Goal: Transaction & Acquisition: Book appointment/travel/reservation

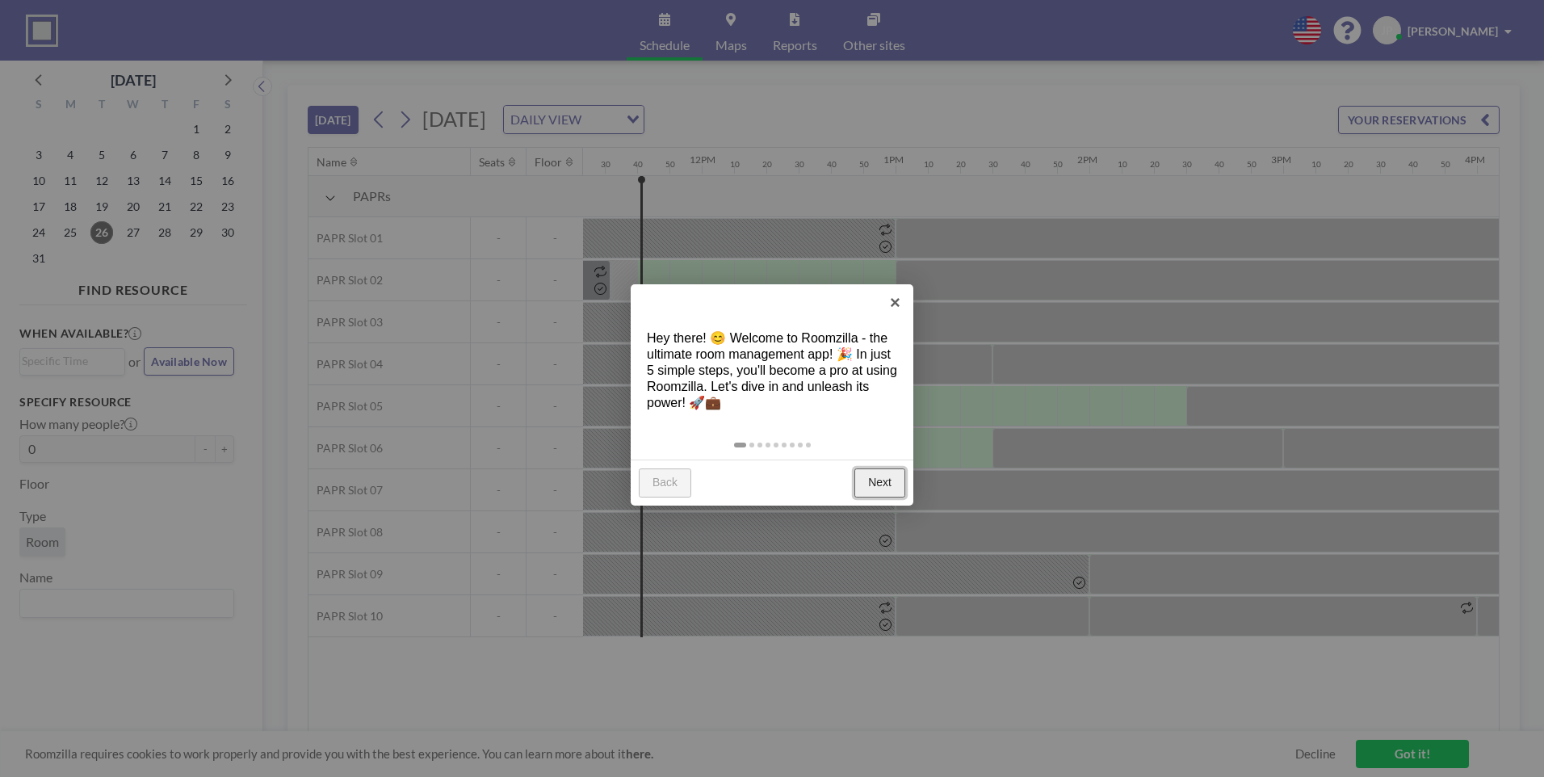
scroll to position [0, 2228]
click at [889, 299] on link "×" at bounding box center [895, 302] width 36 height 36
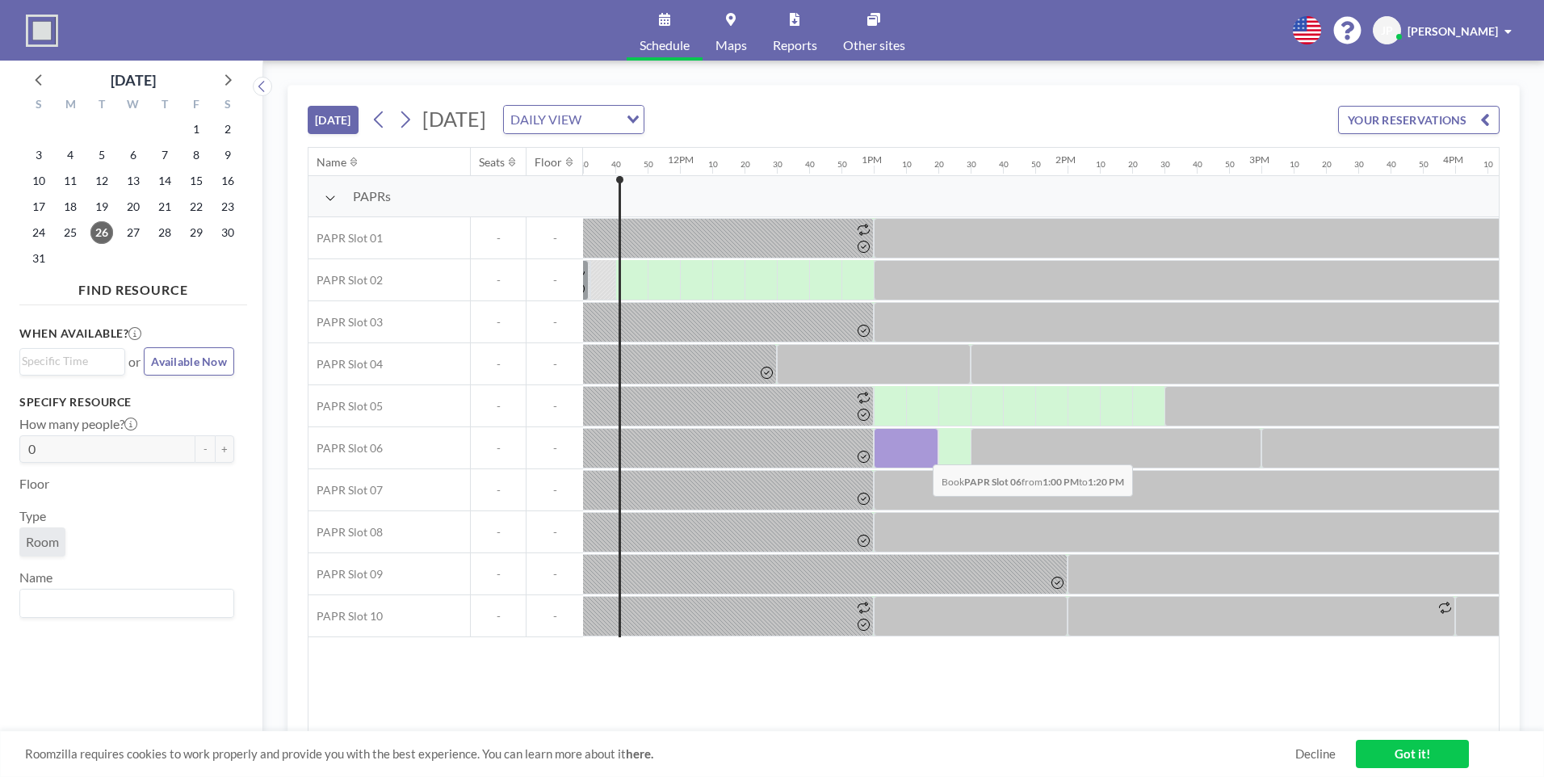
drag, startPoint x: 892, startPoint y: 445, endPoint x: 920, endPoint y: 452, distance: 28.4
click at [920, 452] on div at bounding box center [906, 448] width 65 height 40
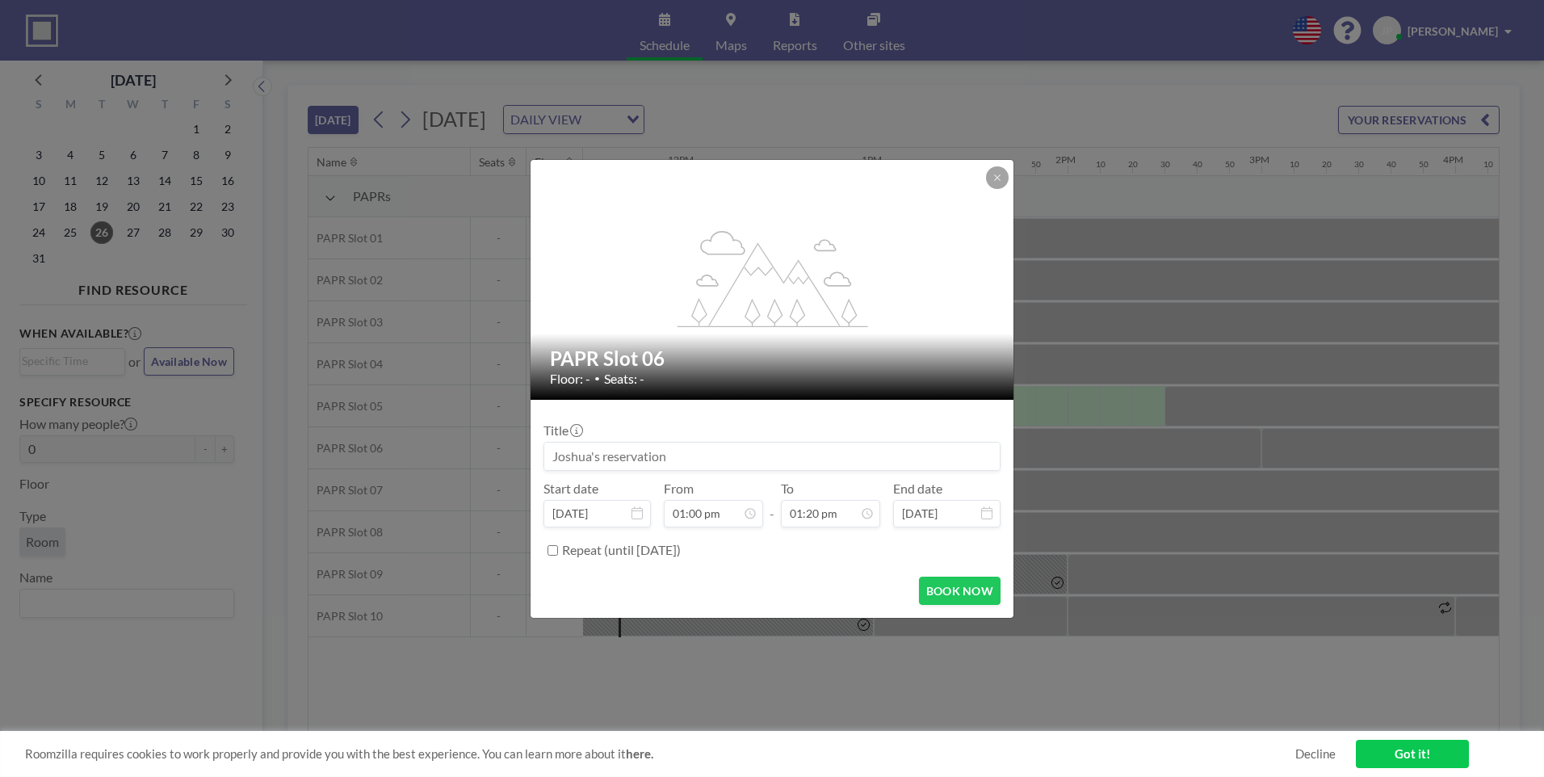
click at [797, 459] on input at bounding box center [771, 455] width 455 height 27
type input "[PERSON_NAME]"
click at [971, 589] on button "BOOK NOW" at bounding box center [960, 590] width 82 height 28
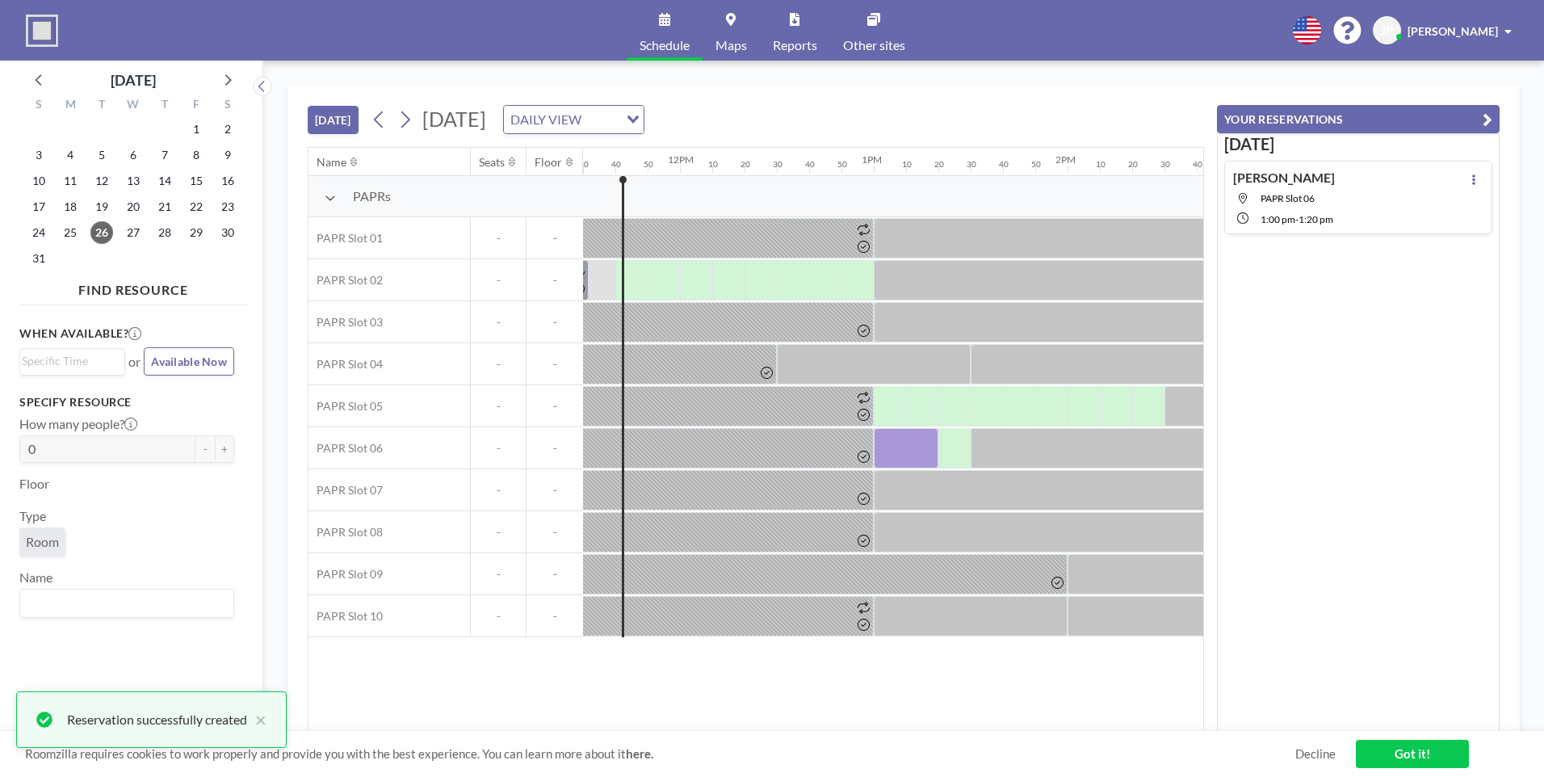
click at [1037, 665] on div "Name Seats Floor 12AM 10 20 30 40 50 1AM 10 20 30 40 50 2AM 10 20 30 40 50 3AM …" at bounding box center [755, 440] width 895 height 584
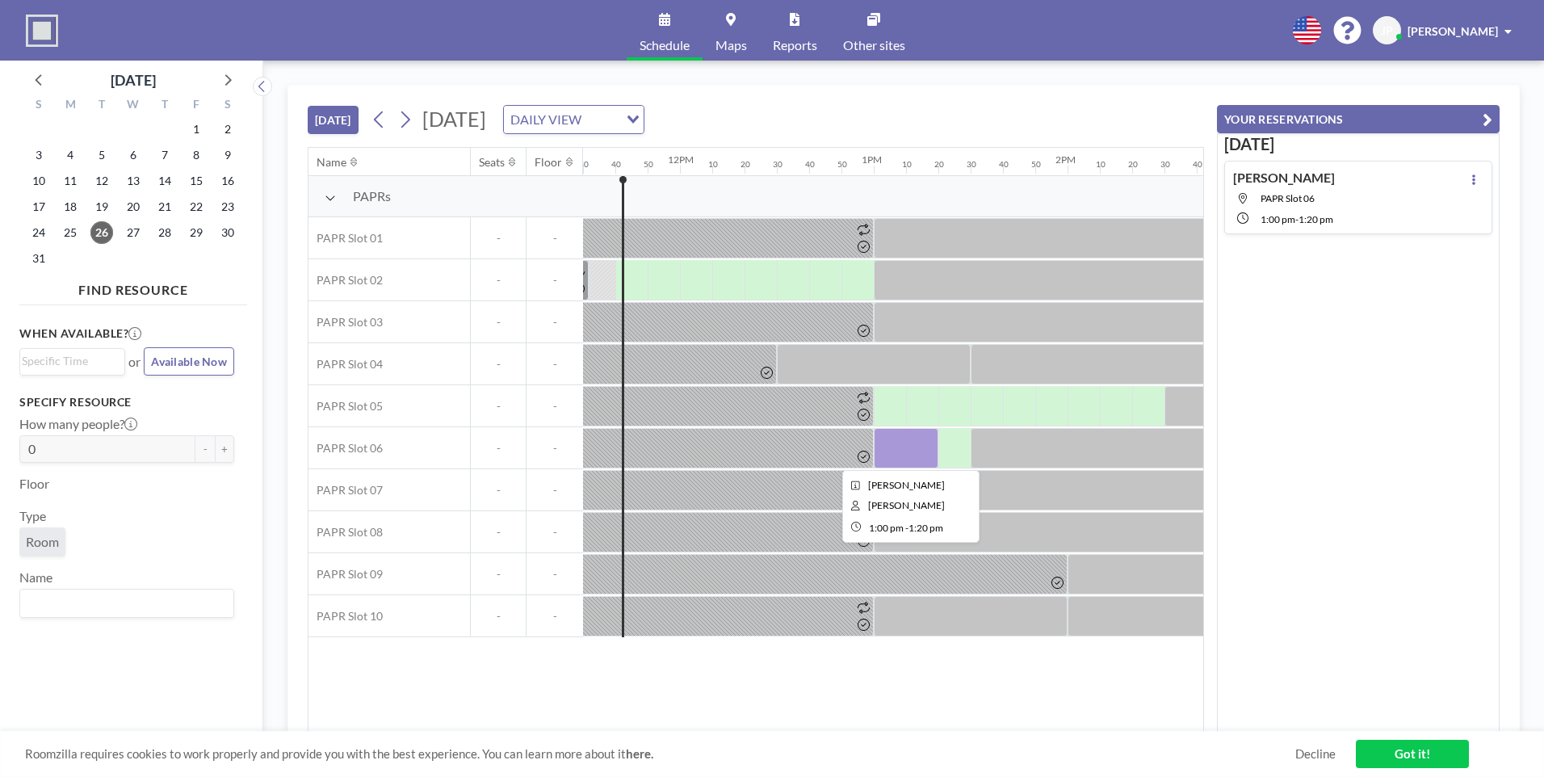
click at [925, 458] on div at bounding box center [906, 448] width 65 height 40
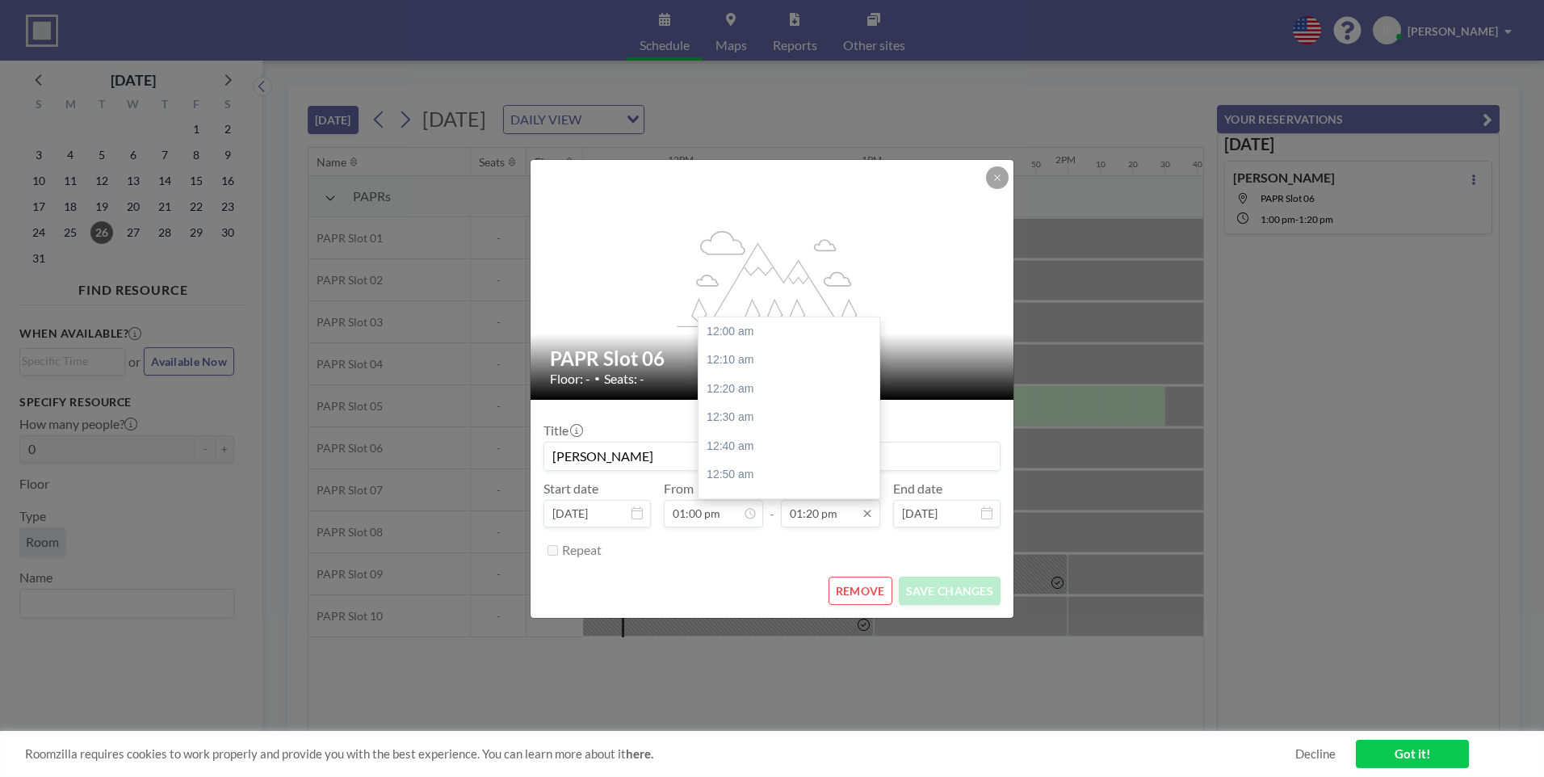
scroll to position [2300, 0]
click at [857, 517] on input "01:20 pm" at bounding box center [830, 513] width 99 height 27
click at [806, 514] on input "01:20 pm" at bounding box center [830, 513] width 99 height 27
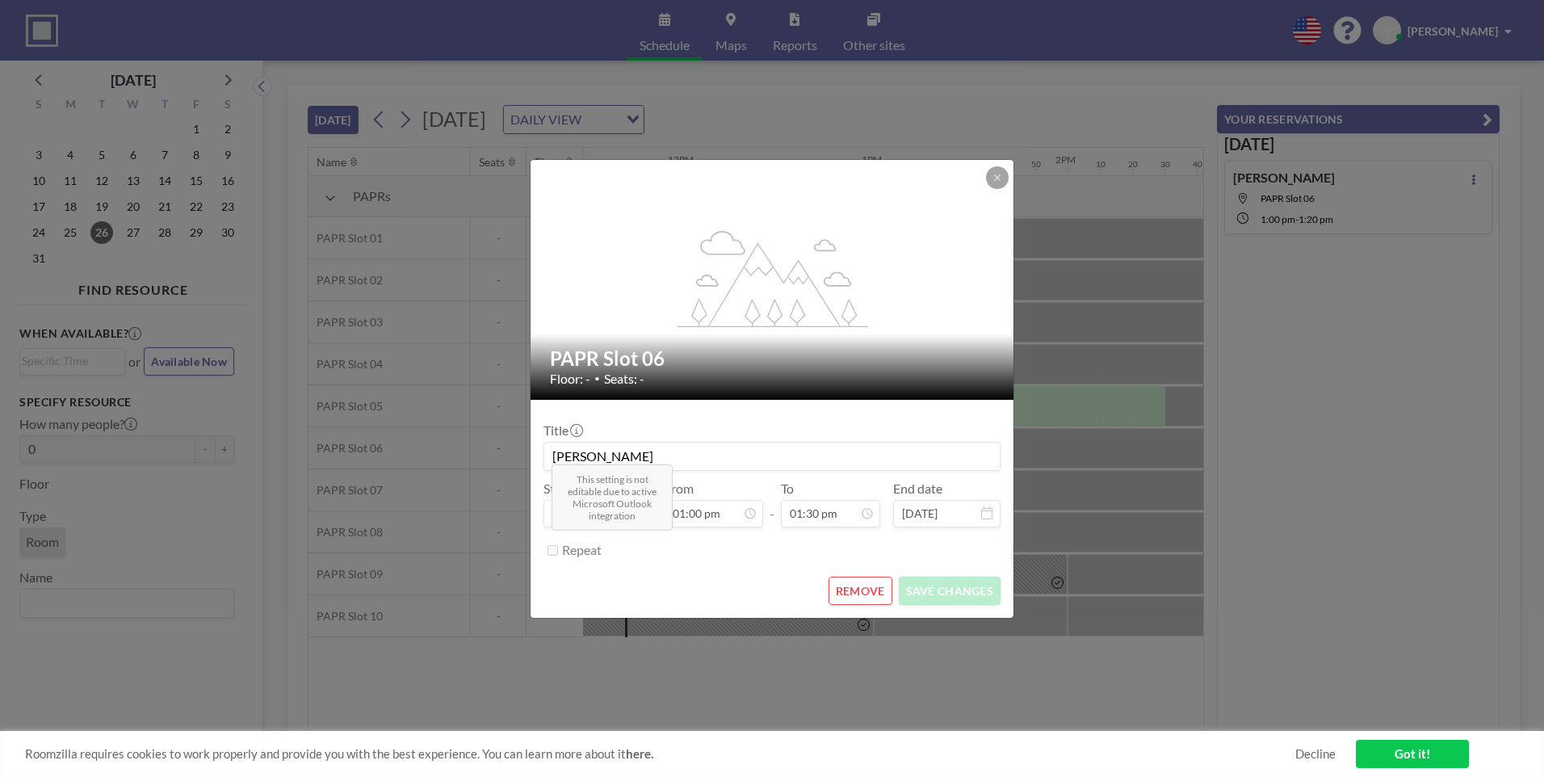
type input "01:30 pm"
click at [921, 576] on button "SAVE CHANGES" at bounding box center [950, 590] width 102 height 28
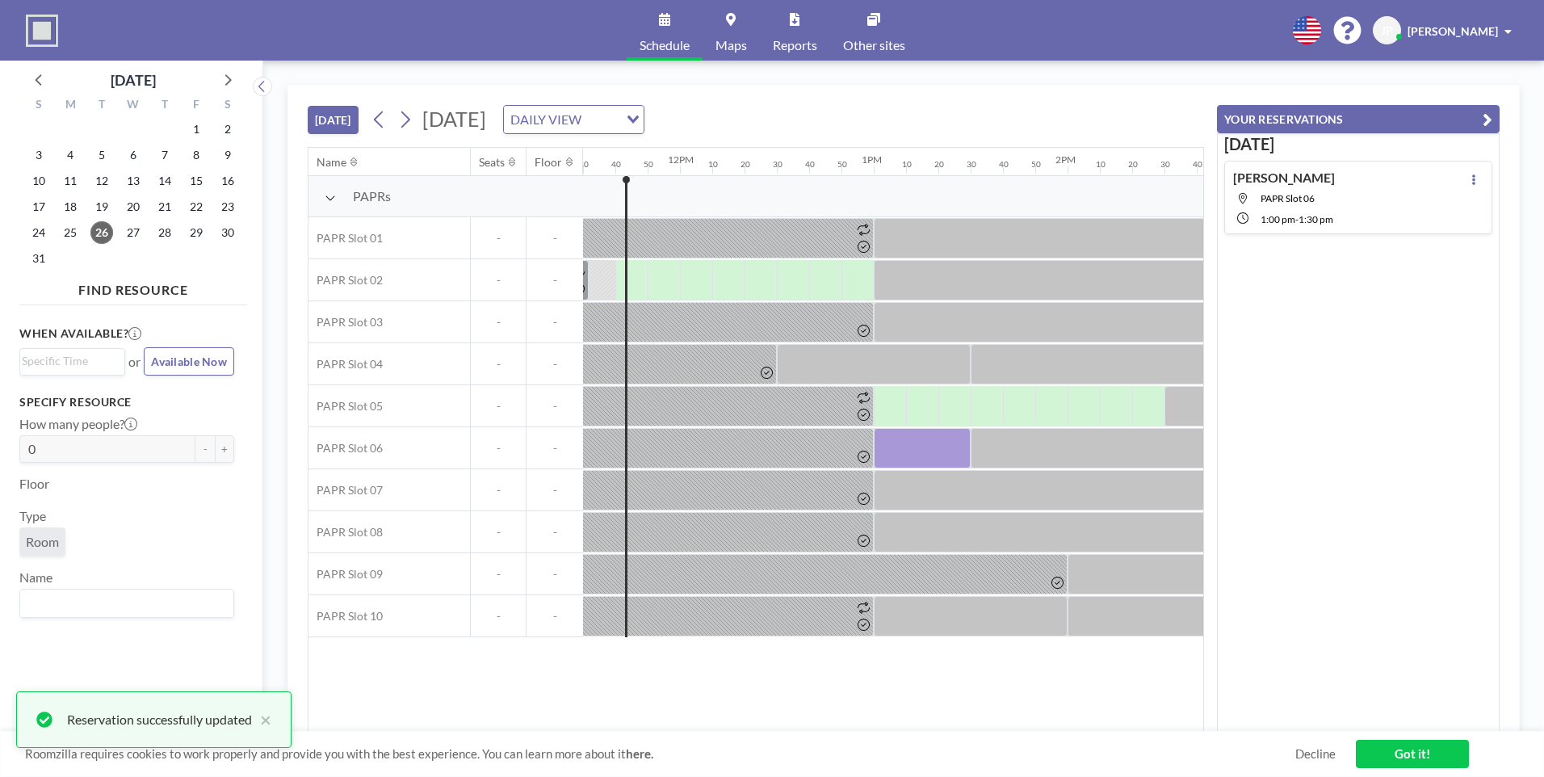
click at [1093, 689] on div "Name Seats Floor 12AM 10 20 30 40 50 1AM 10 20 30 40 50 2AM 10 20 30 40 50 3AM …" at bounding box center [755, 440] width 895 height 584
click at [1391, 470] on div "[DATE] [PERSON_NAME] PAPR Slot 06 1:00 PM - 1:30 PM" at bounding box center [1358, 432] width 283 height 599
